Goal: Information Seeking & Learning: Learn about a topic

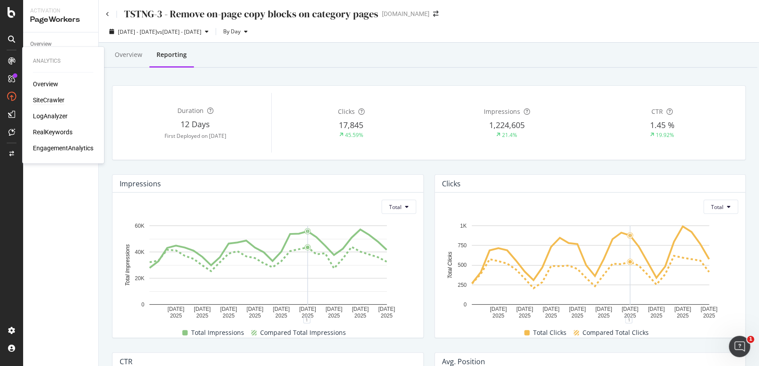
click at [51, 99] on div "SiteCrawler" at bounding box center [49, 100] width 32 height 9
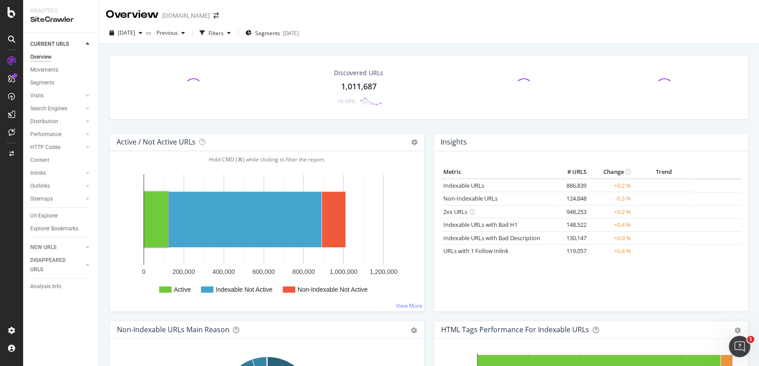
click at [88, 191] on div "Outlinks" at bounding box center [64, 186] width 68 height 13
click at [87, 189] on div at bounding box center [87, 185] width 9 height 9
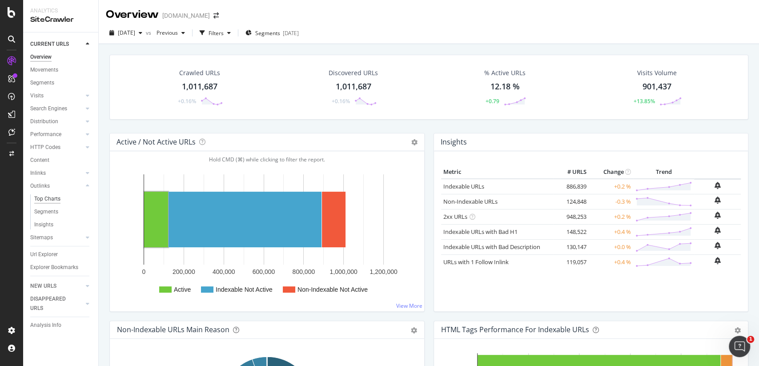
click at [53, 199] on div "Top Charts" at bounding box center [47, 198] width 26 height 9
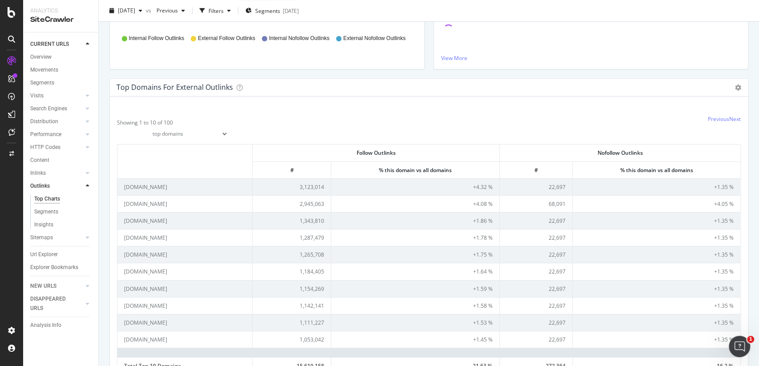
scroll to position [304, 0]
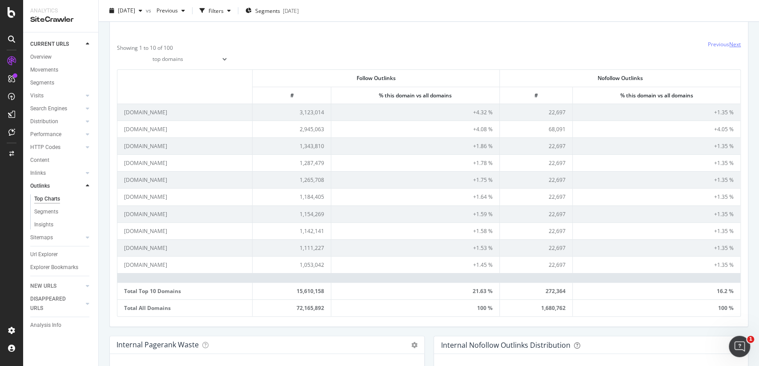
click at [737, 45] on link "Next" at bounding box center [735, 44] width 12 height 8
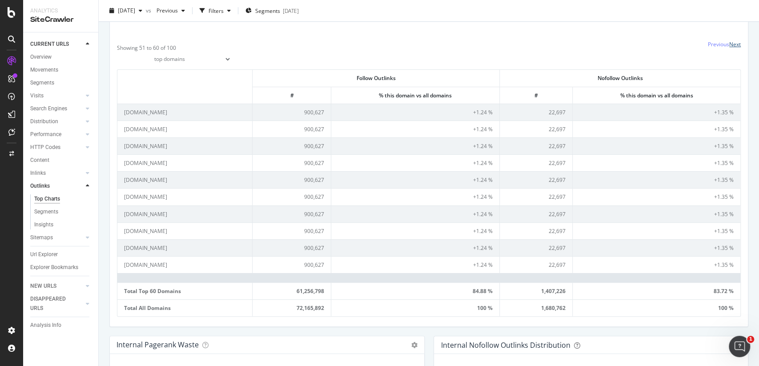
click at [737, 45] on link "Next" at bounding box center [735, 44] width 12 height 8
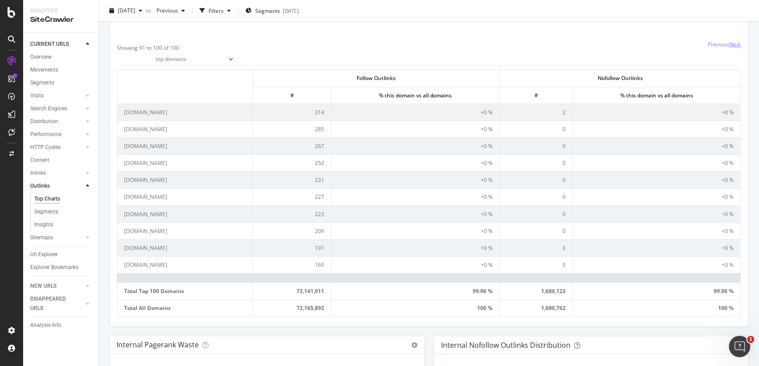
click at [734, 44] on link "Next" at bounding box center [735, 44] width 12 height 8
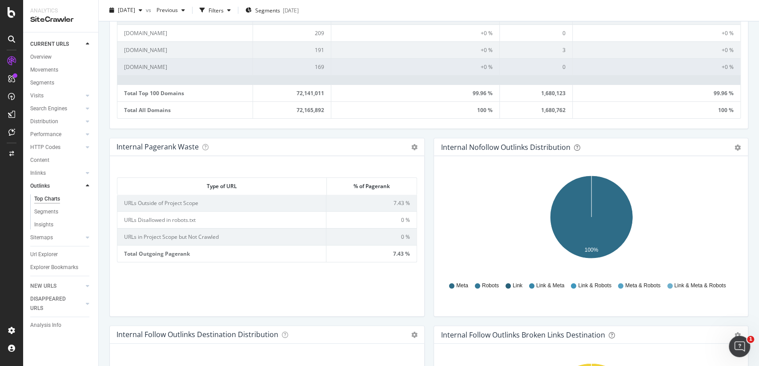
scroll to position [504, 0]
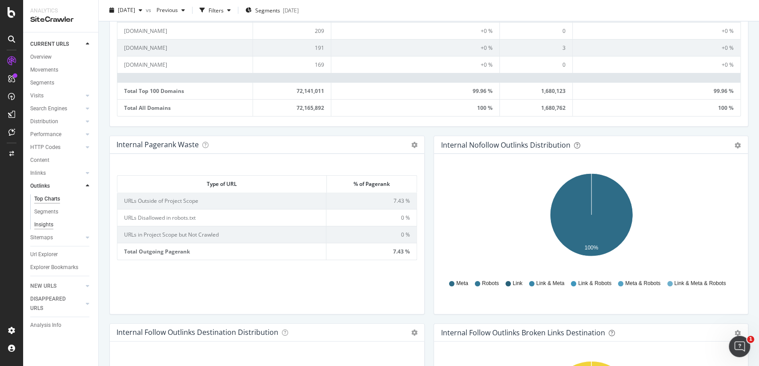
click at [46, 222] on div "Insights" at bounding box center [43, 224] width 19 height 9
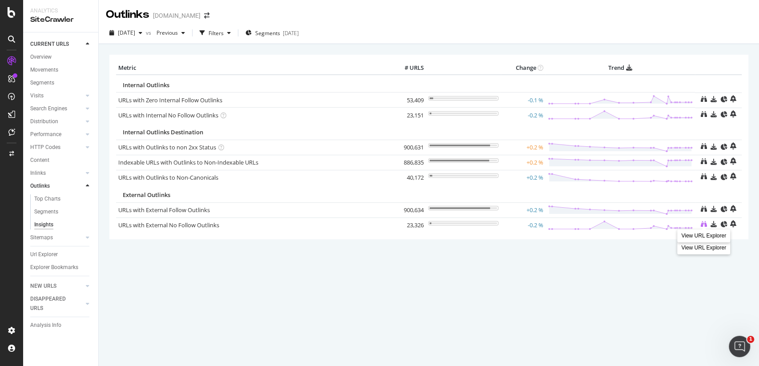
click at [703, 222] on icon at bounding box center [704, 224] width 6 height 6
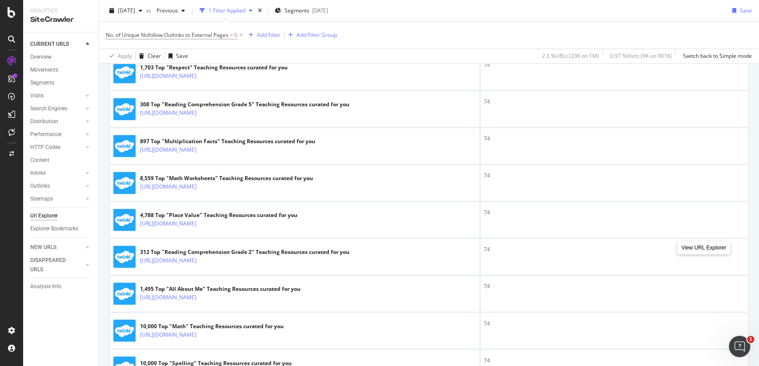
scroll to position [829, 0]
